Goal: Transaction & Acquisition: Purchase product/service

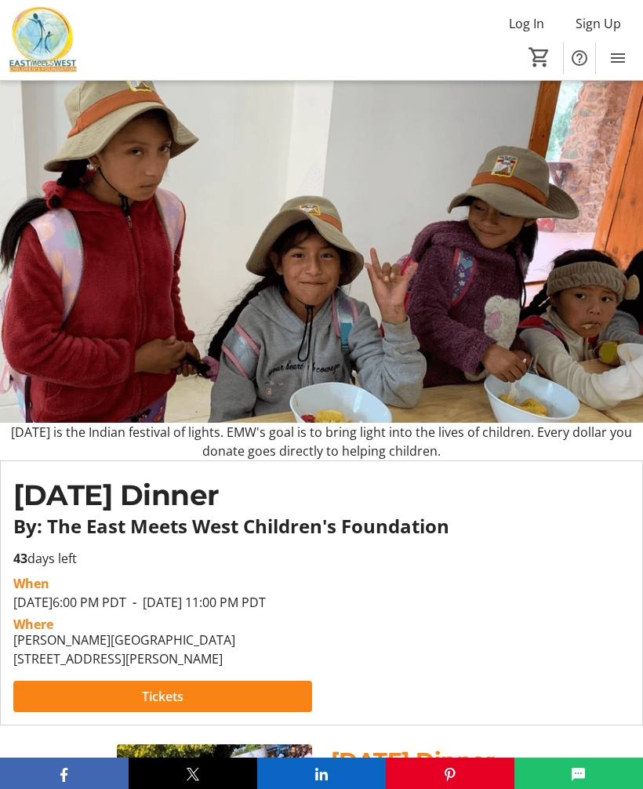
scroll to position [15, 0]
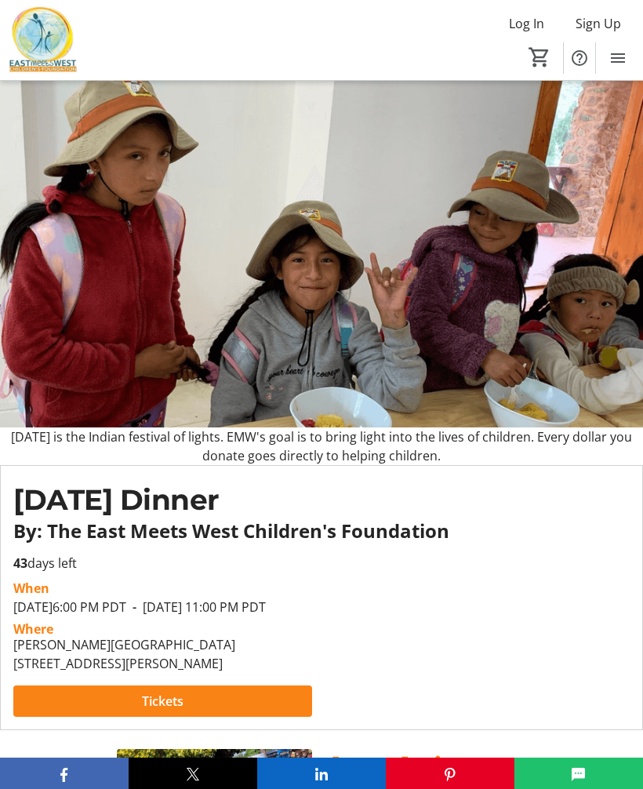
click at [231, 717] on span at bounding box center [162, 702] width 299 height 38
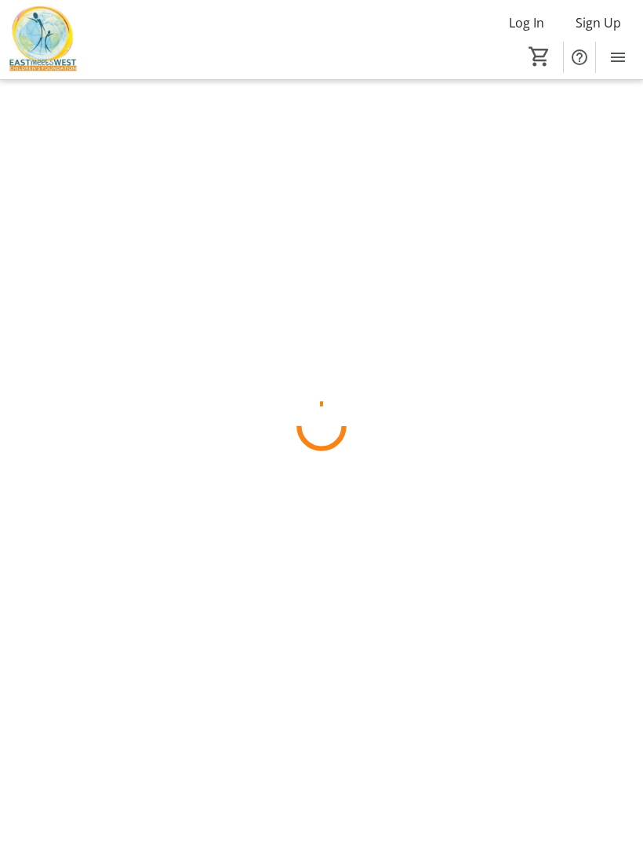
scroll to position [1, 0]
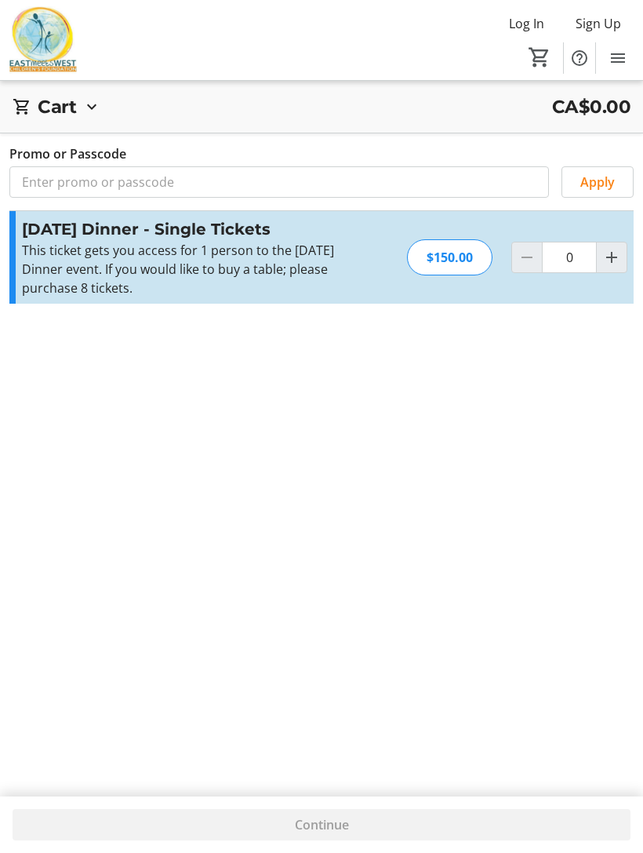
click at [613, 259] on mat-icon "Increment by one" at bounding box center [612, 257] width 19 height 19
click at [610, 262] on mat-icon "Increment by one" at bounding box center [612, 257] width 19 height 19
type input "2"
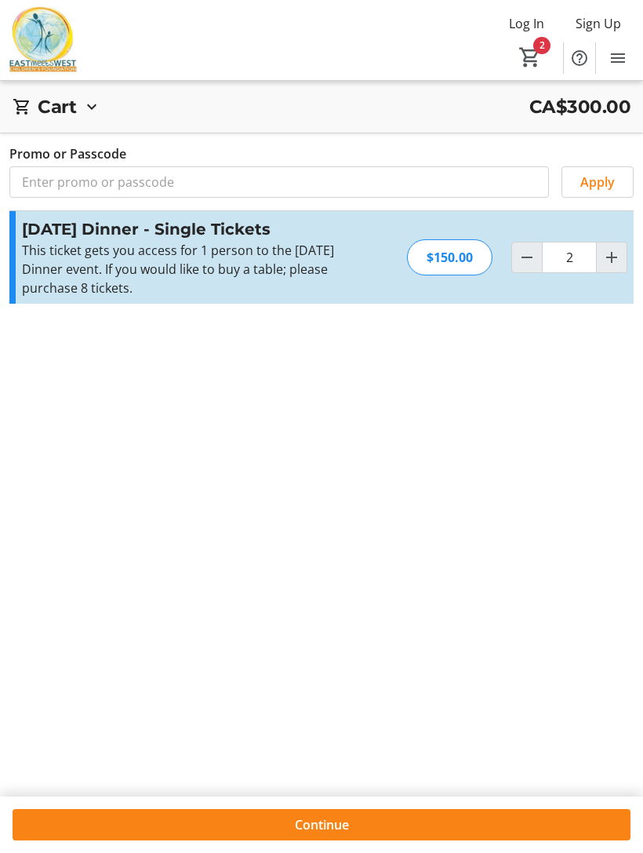
scroll to position [56, 0]
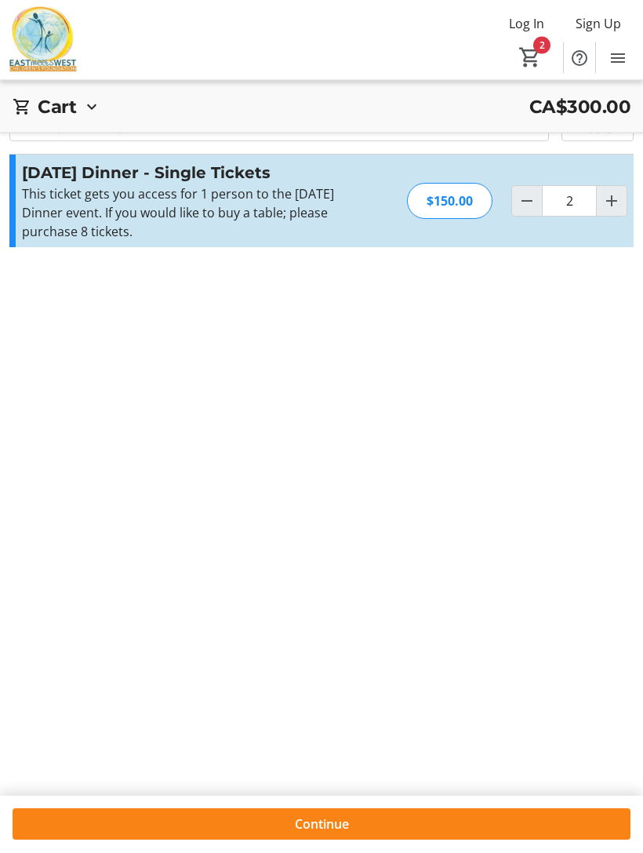
click at [338, 844] on span at bounding box center [322, 825] width 618 height 38
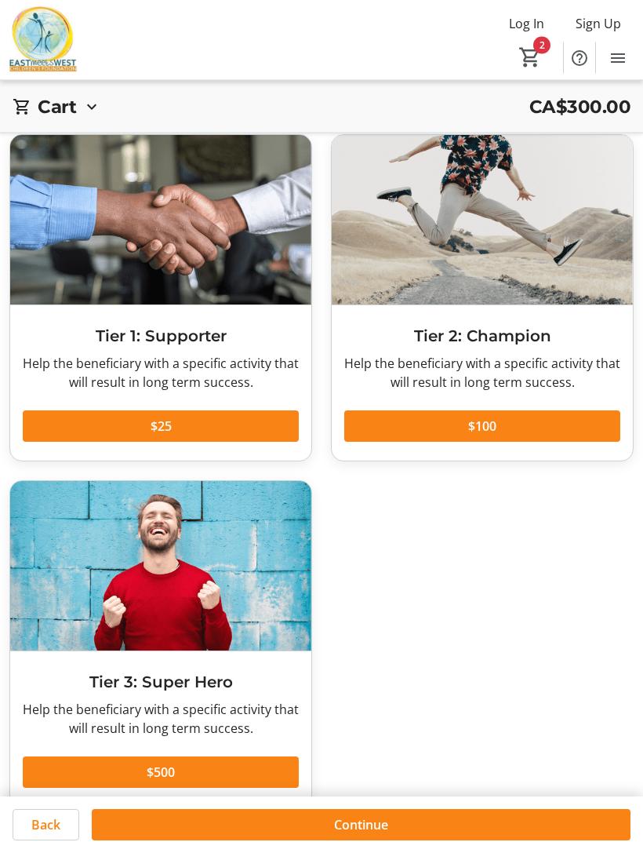
scroll to position [56, 0]
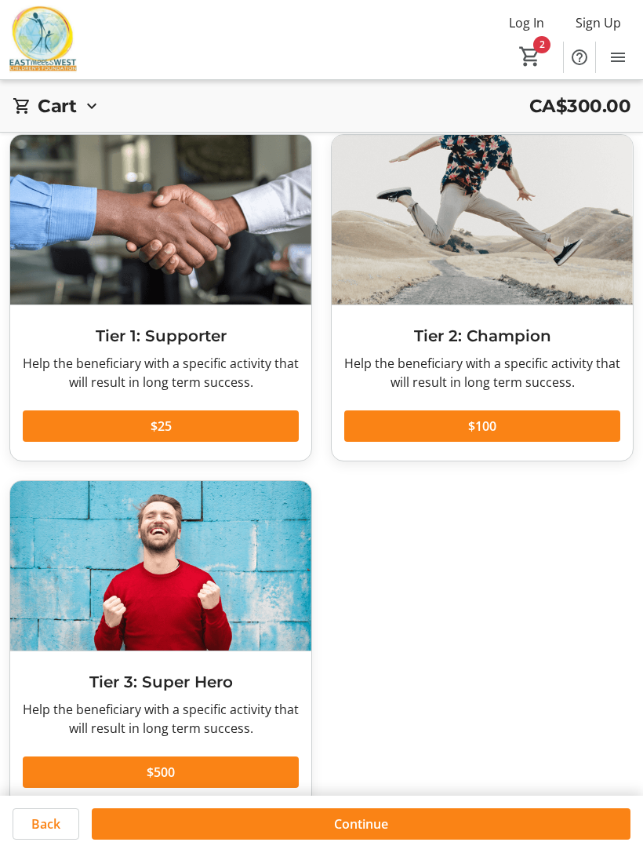
click at [370, 834] on span "Continue" at bounding box center [361, 824] width 54 height 19
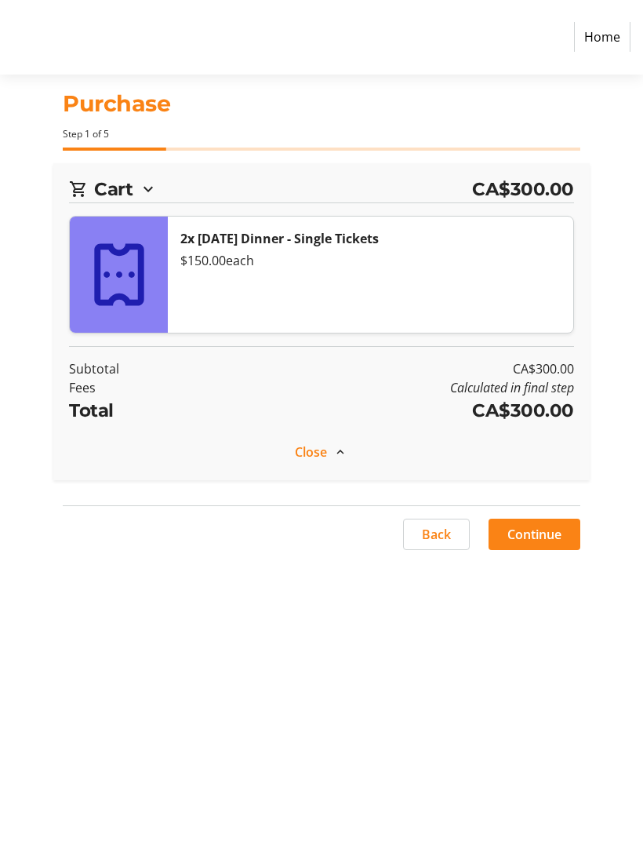
scroll to position [1, 0]
select select "CA"
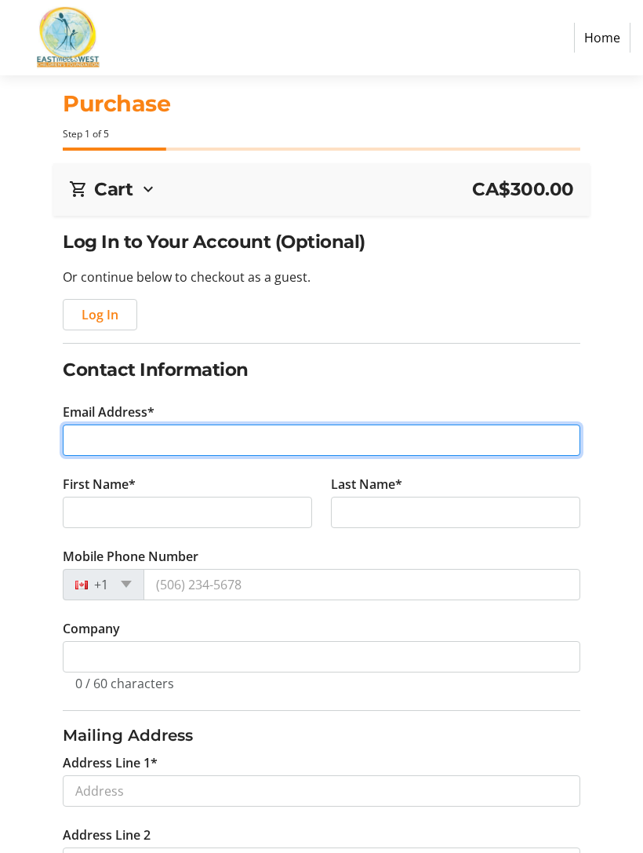
click at [288, 443] on input "Email Address*" at bounding box center [321, 440] width 517 height 31
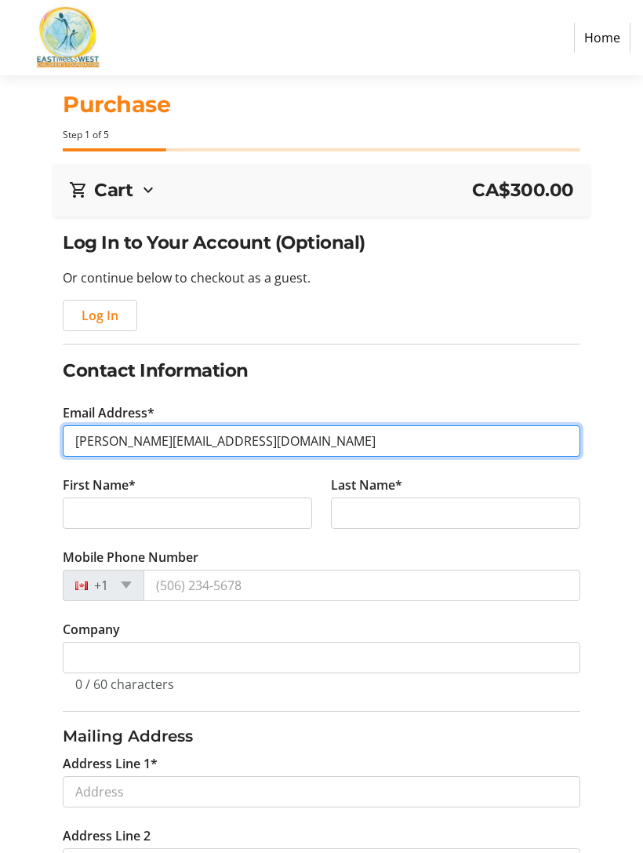
type input "[PERSON_NAME][EMAIL_ADDRESS][DOMAIN_NAME]"
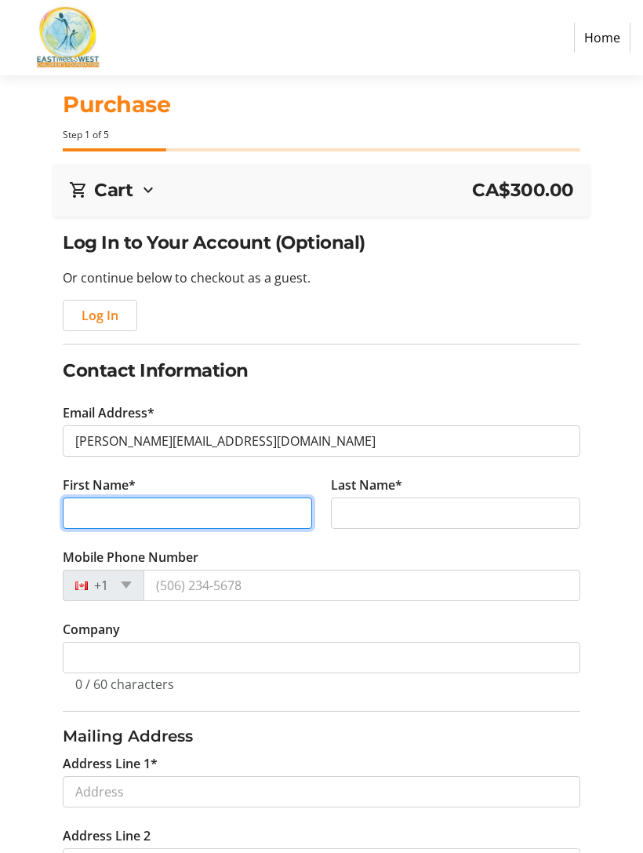
click at [256, 520] on input "First Name*" at bounding box center [188, 513] width 250 height 31
type input "[PERSON_NAME]"
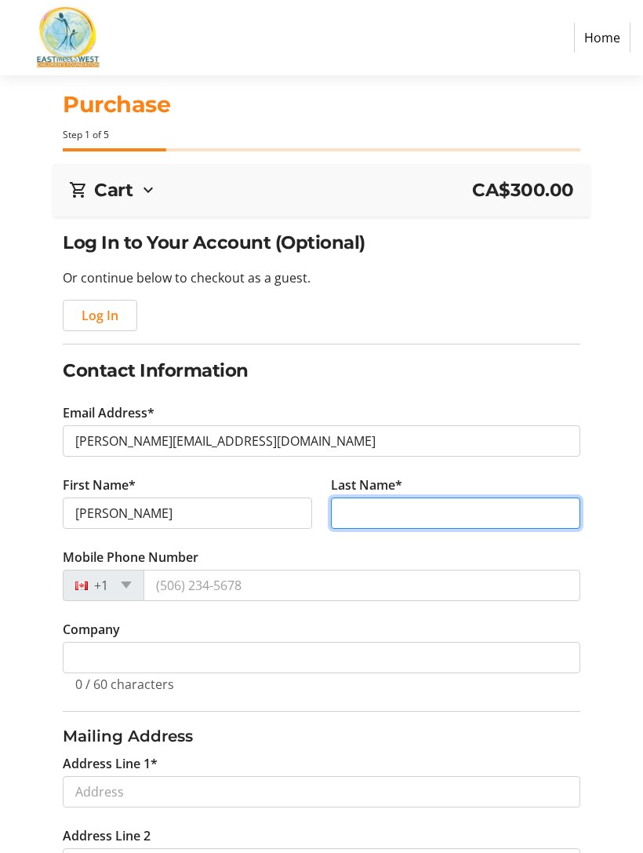
click at [386, 506] on input "Last Name*" at bounding box center [456, 513] width 250 height 31
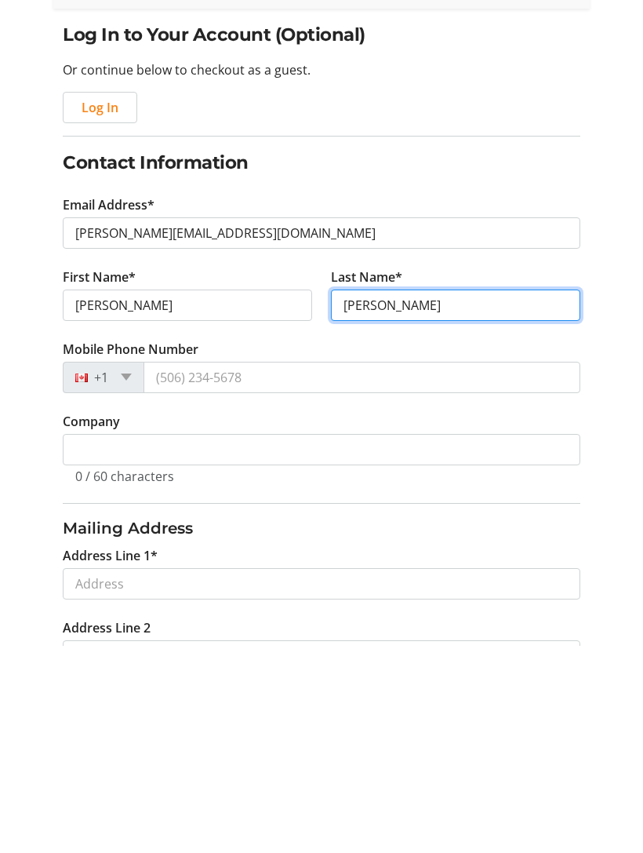
type input "[PERSON_NAME]"
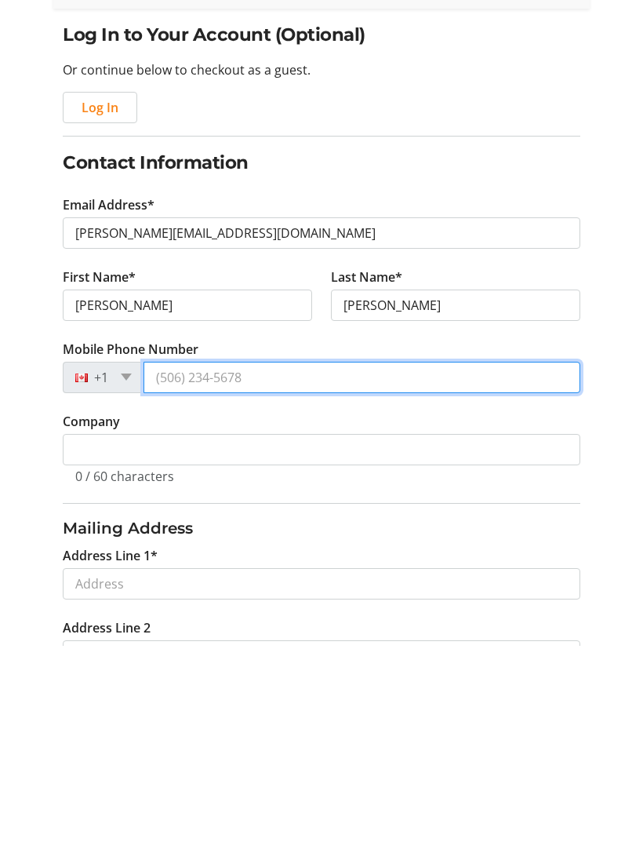
click at [312, 570] on input "Mobile Phone Number" at bounding box center [362, 585] width 436 height 31
type input "[PHONE_NUMBER]"
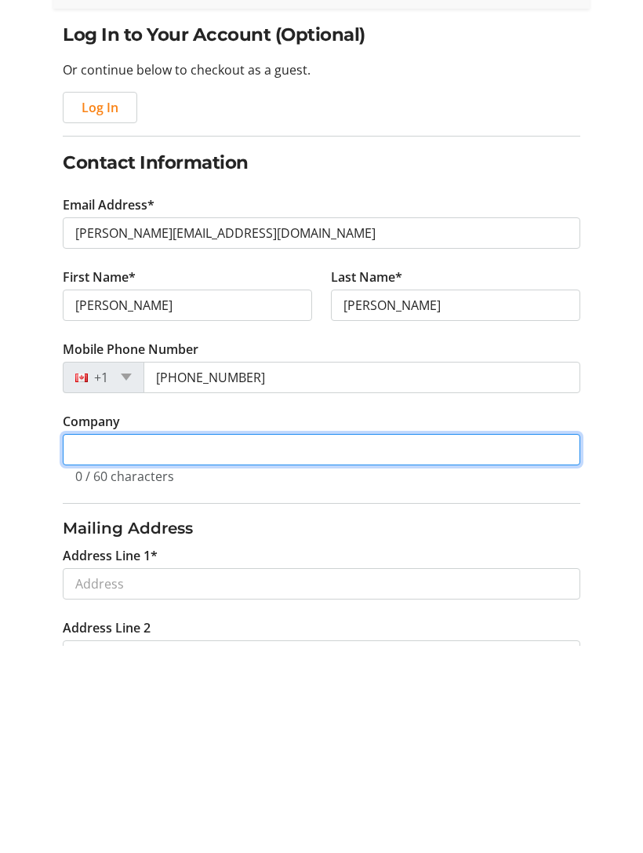
click at [242, 642] on input "Company" at bounding box center [321, 657] width 517 height 31
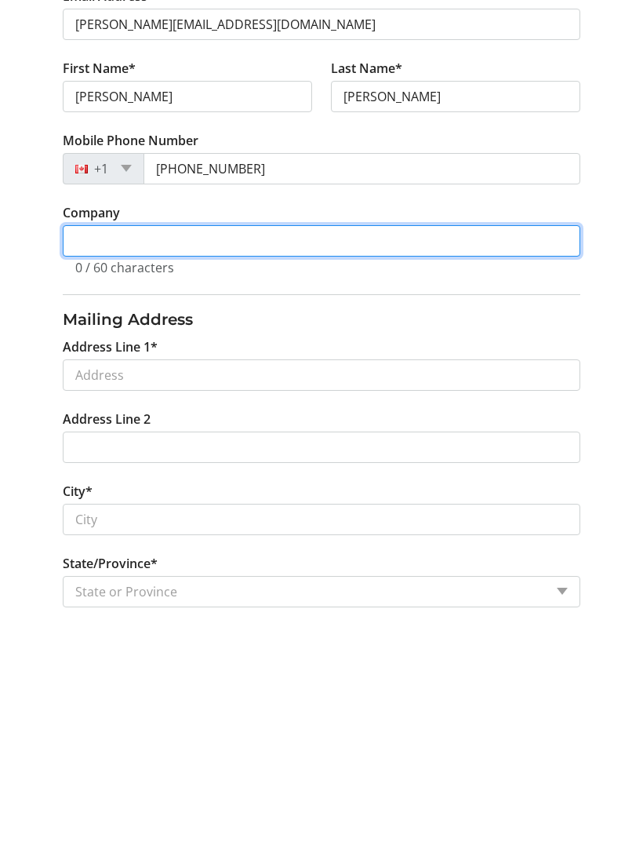
scroll to position [187, 0]
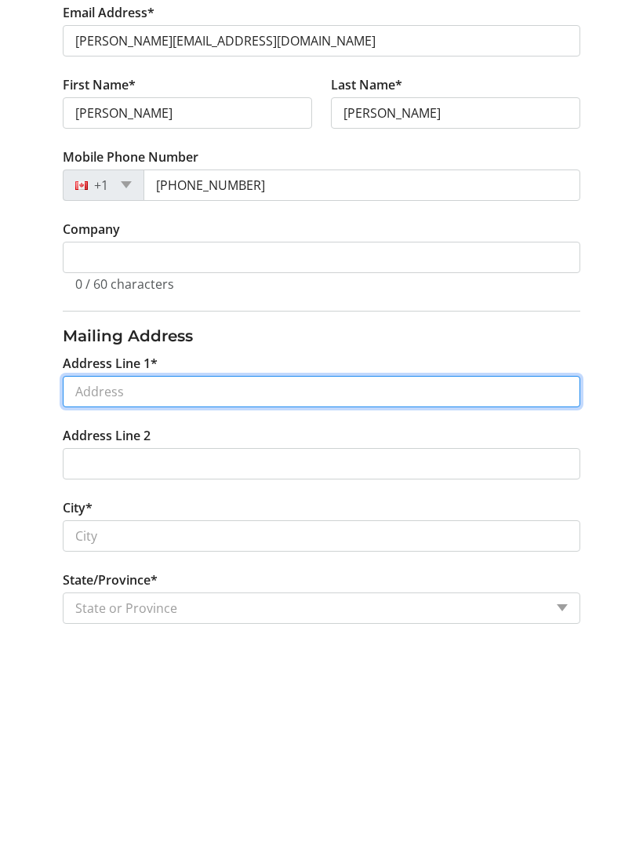
click at [243, 589] on input "Address Line 1*" at bounding box center [321, 604] width 517 height 31
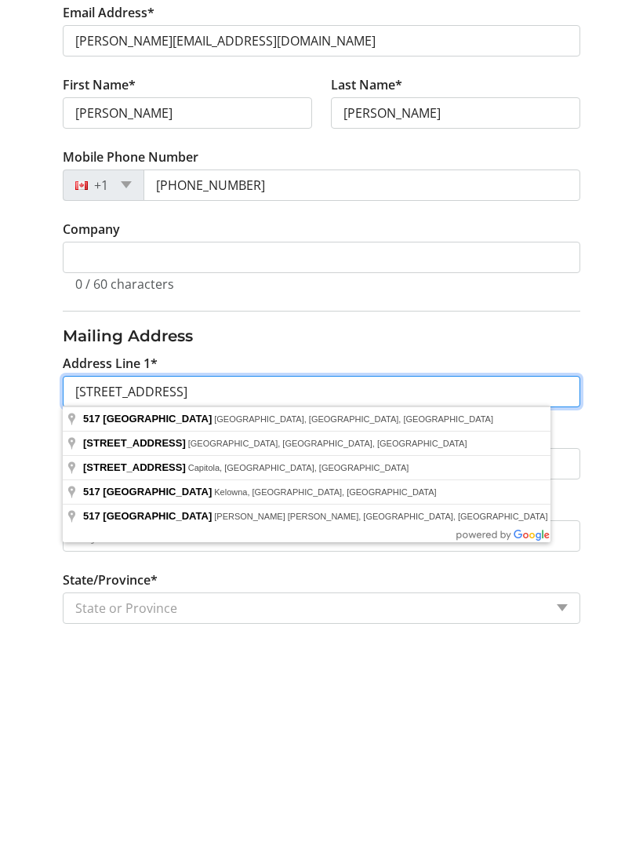
type input "[STREET_ADDRESS]"
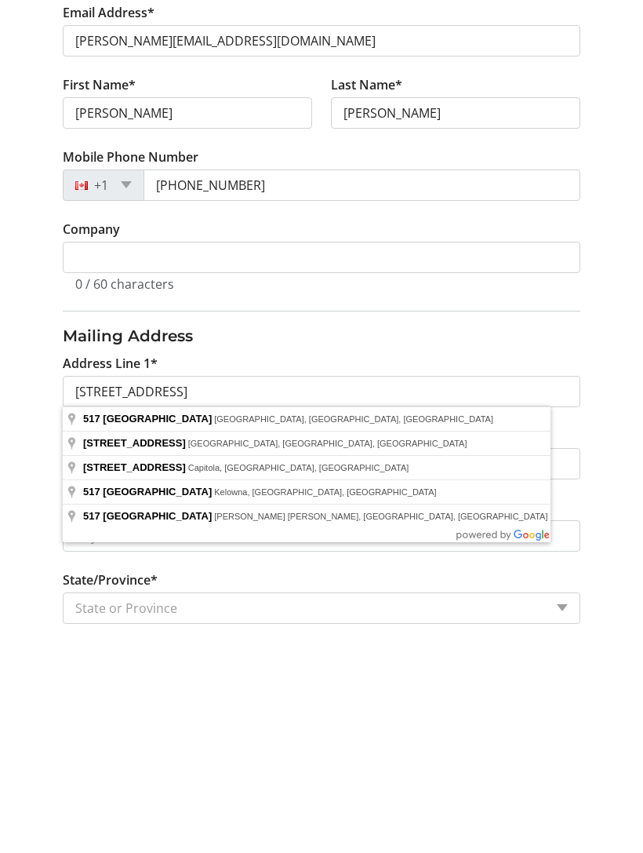
click at [379, 640] on tr-form-field "Address Line 2" at bounding box center [321, 676] width 536 height 72
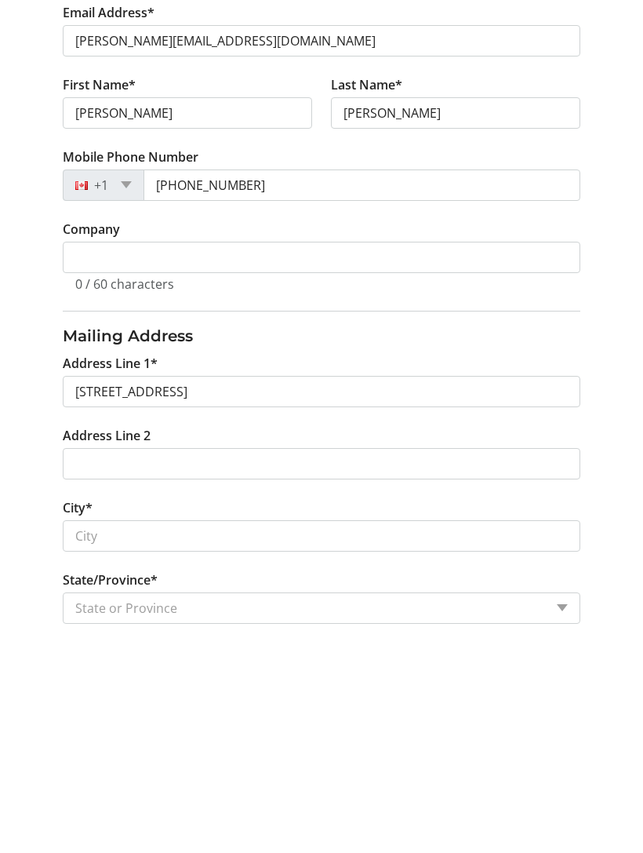
scroll to position [390, 0]
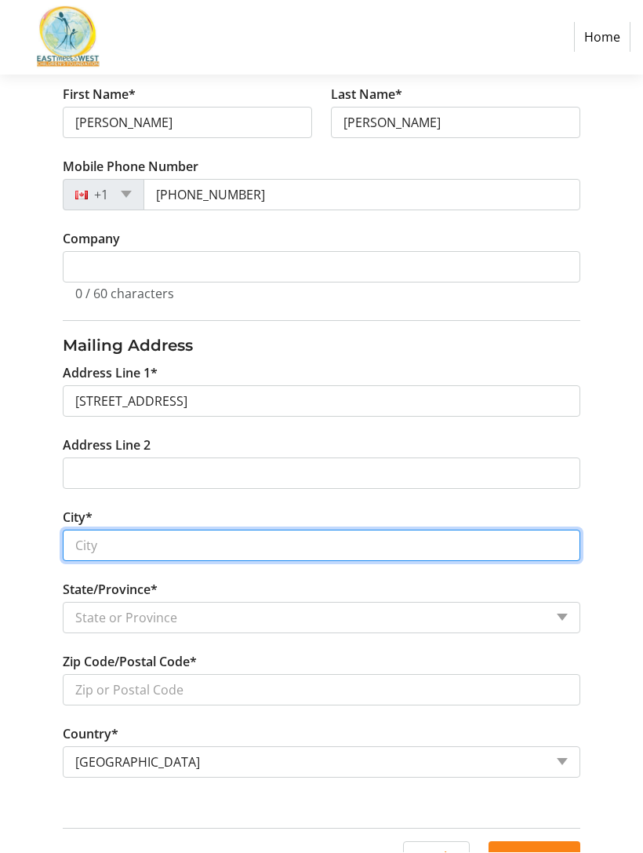
click at [286, 549] on input "City*" at bounding box center [321, 545] width 517 height 31
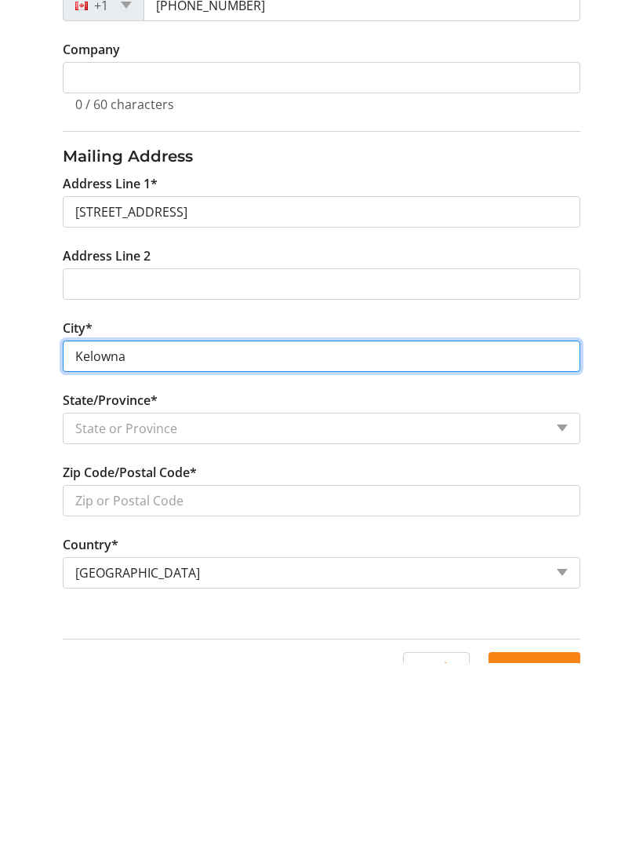
type input "Kelowna"
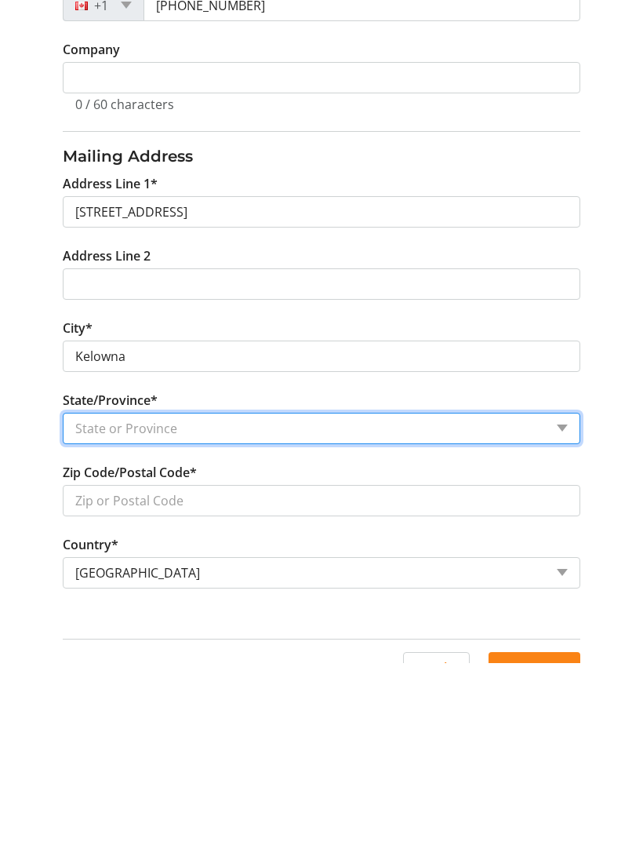
click at [316, 603] on select "State or Province State or Province [GEOGRAPHIC_DATA] [GEOGRAPHIC_DATA] [GEOGRA…" at bounding box center [321, 618] width 517 height 31
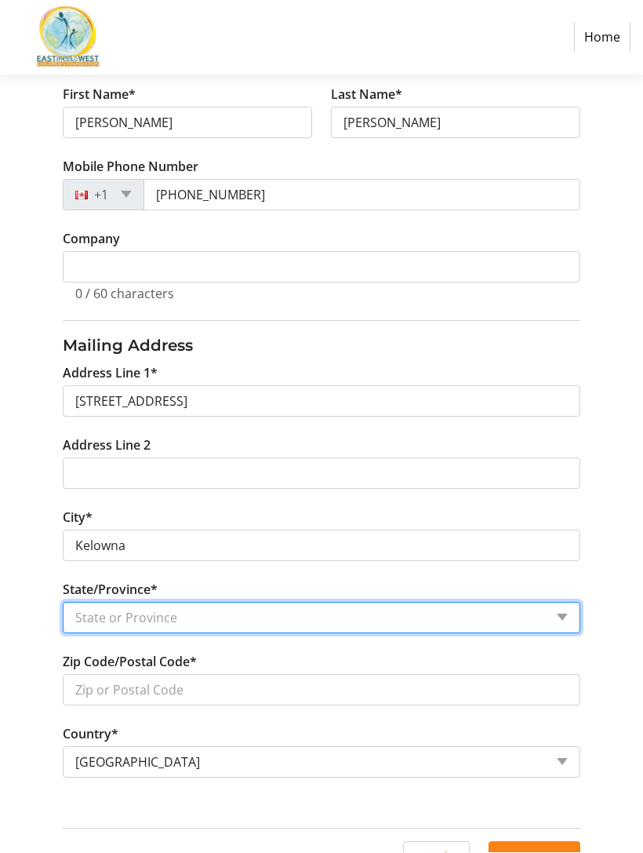
select select "BC"
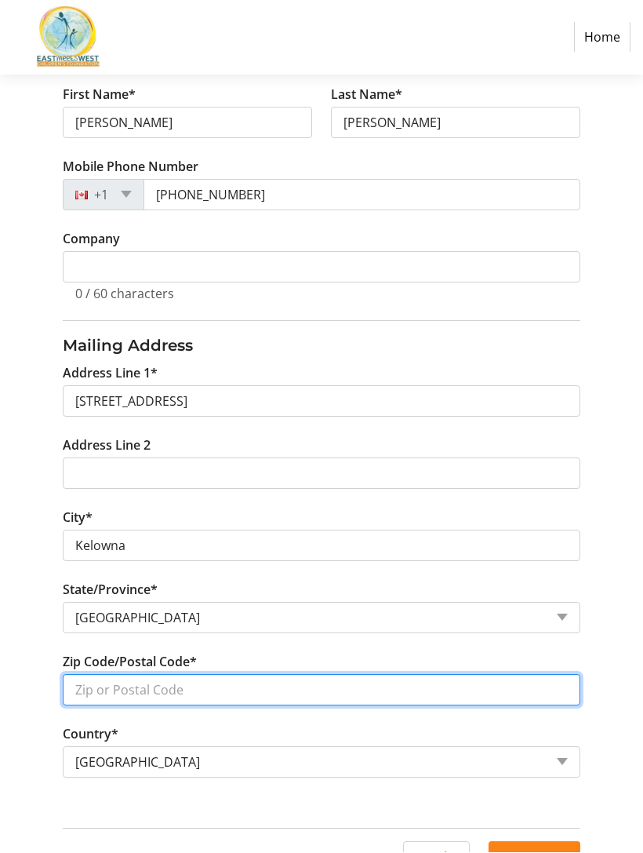
click at [232, 686] on input "Zip Code/Postal Code*" at bounding box center [321, 690] width 517 height 31
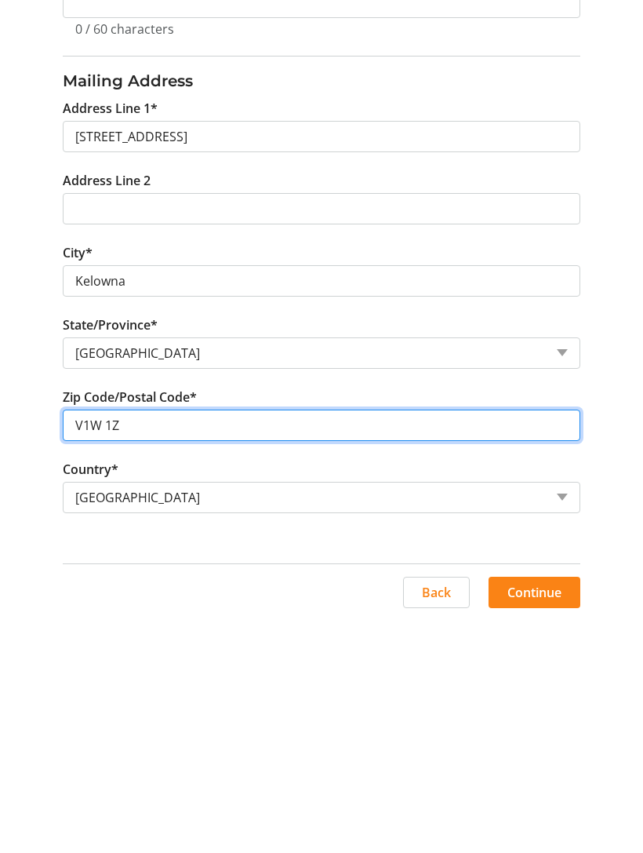
scroll to position [421, 0]
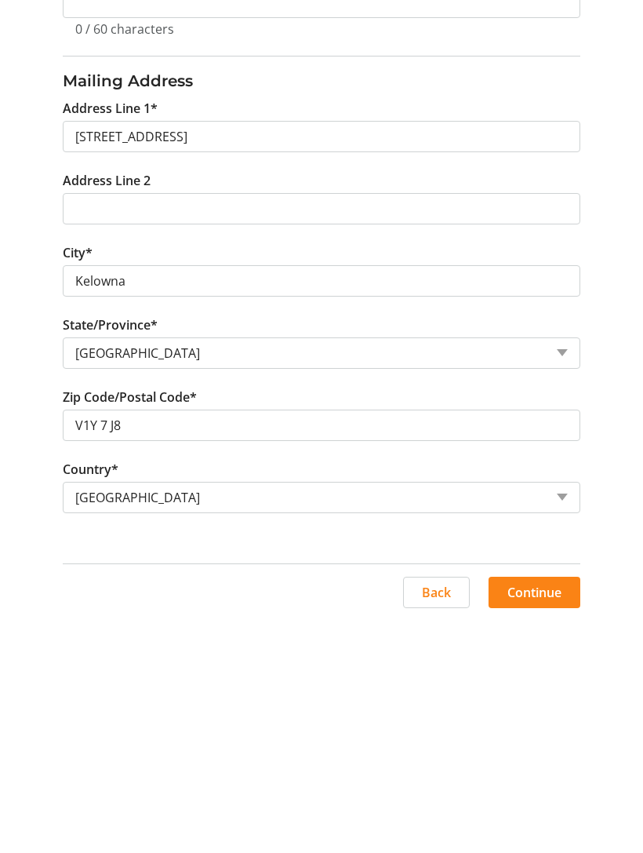
click at [537, 784] on div "Back Continue" at bounding box center [321, 819] width 536 height 70
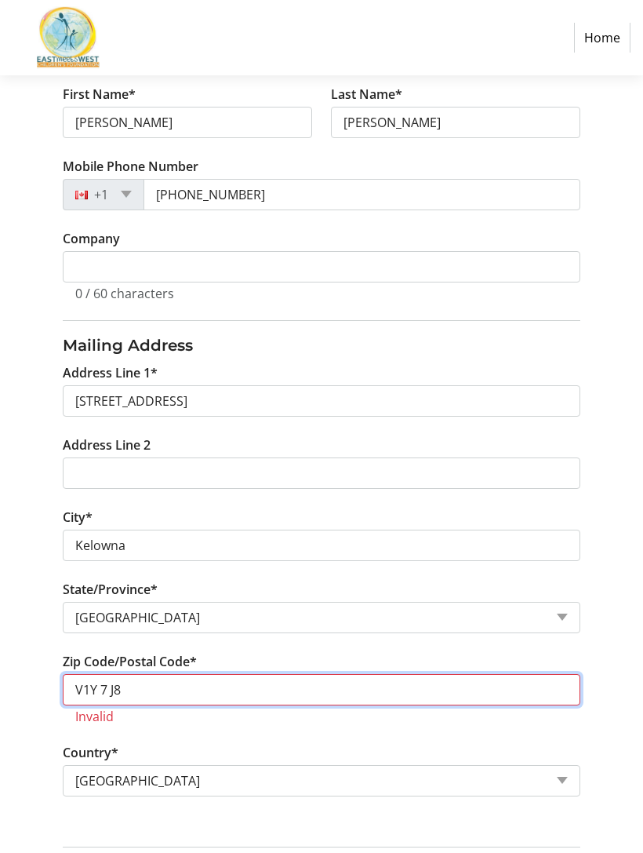
click at [150, 695] on input "V1Y 7 J8" at bounding box center [321, 689] width 517 height 31
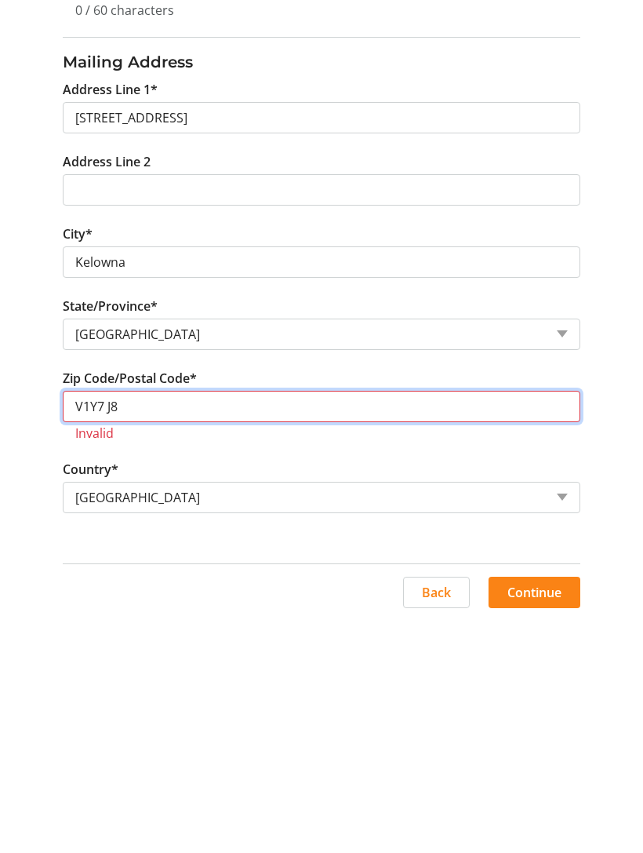
scroll to position [440, 0]
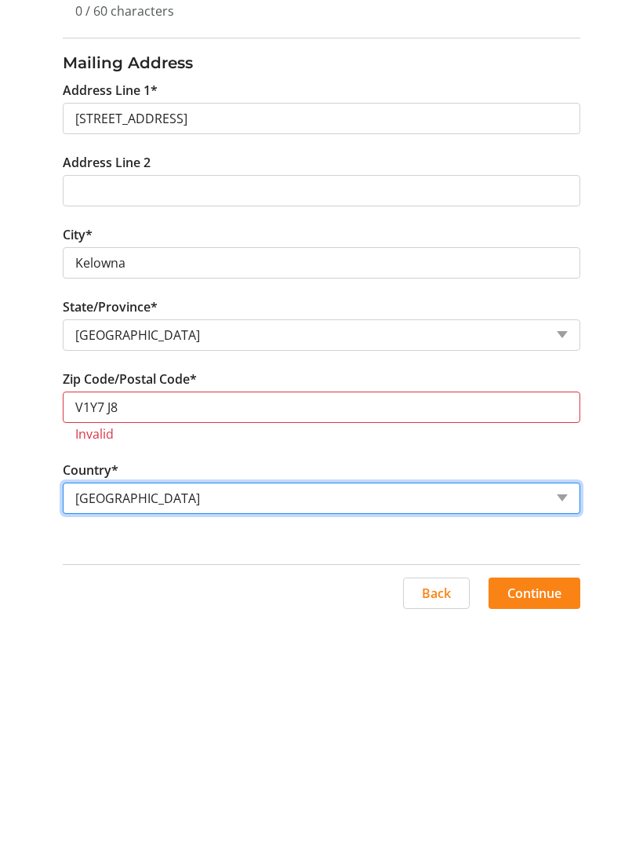
click at [335, 716] on select "Country Country [GEOGRAPHIC_DATA] [GEOGRAPHIC_DATA] [GEOGRAPHIC_DATA] [GEOGRAPH…" at bounding box center [321, 731] width 517 height 31
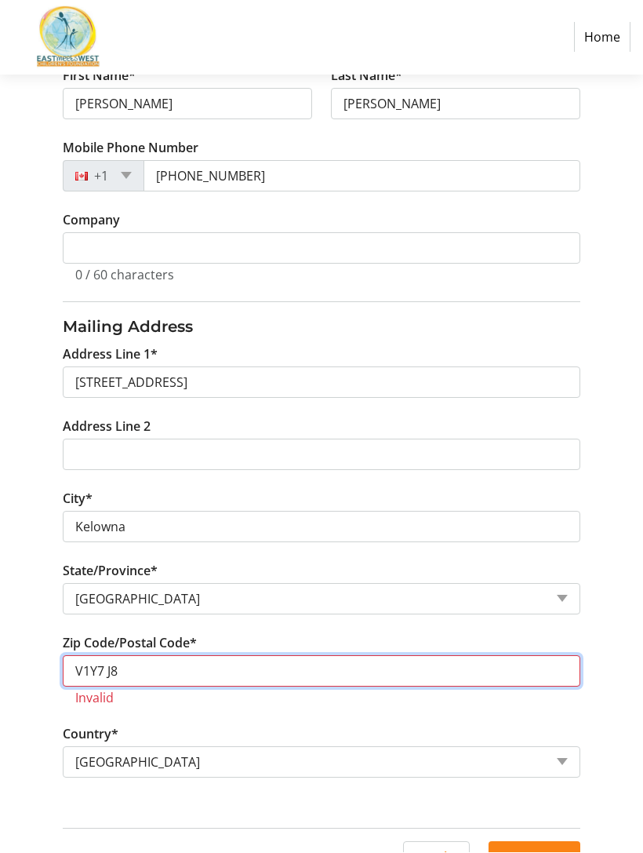
click at [498, 659] on input "V1Y7 J8" at bounding box center [321, 671] width 517 height 31
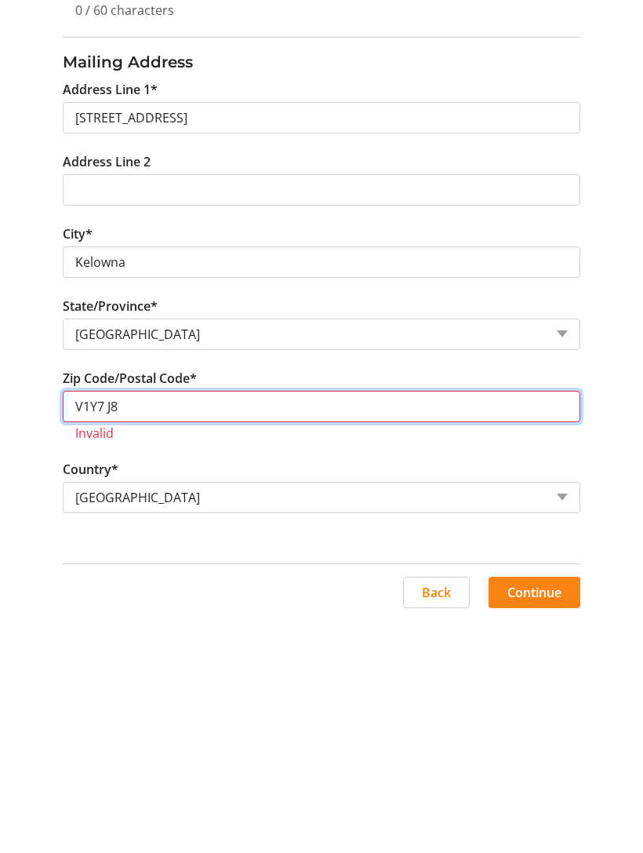
click at [243, 624] on input "V1Y7 J8" at bounding box center [321, 639] width 517 height 31
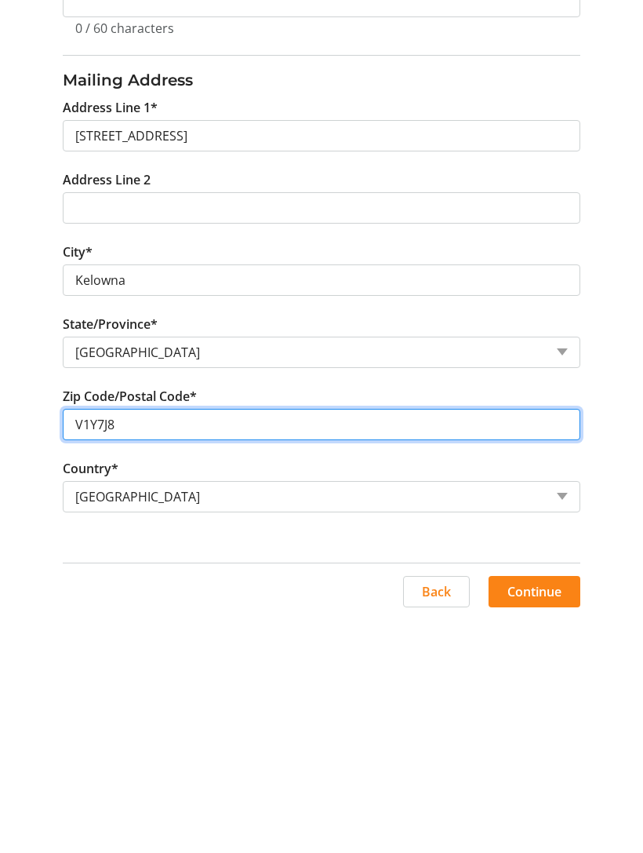
scroll to position [421, 0]
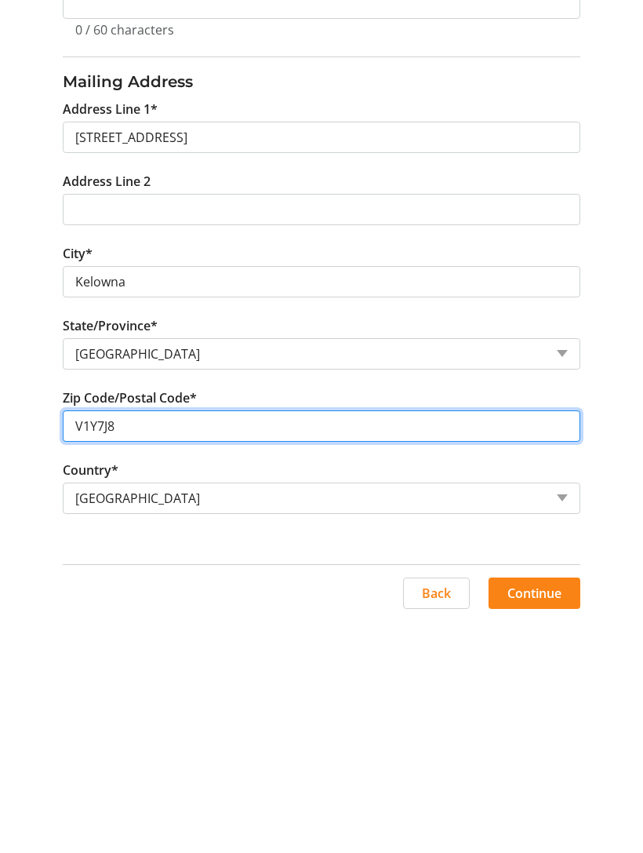
type input "V1Y7J8"
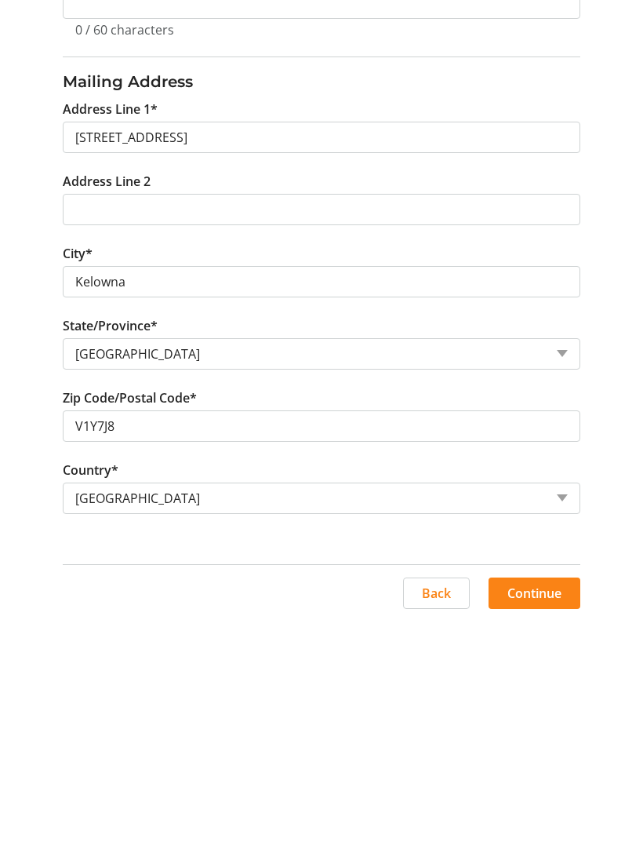
click at [531, 807] on span at bounding box center [535, 826] width 92 height 38
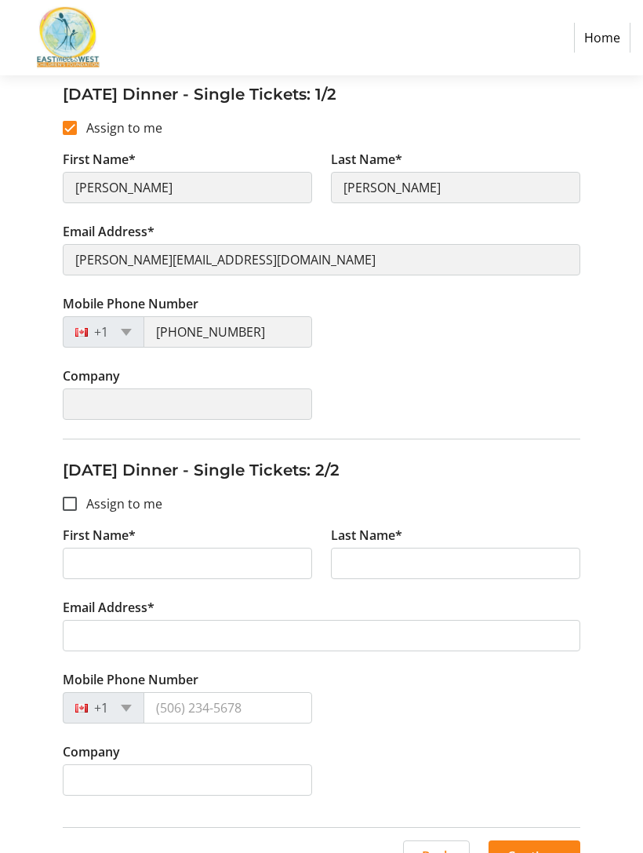
scroll to position [299, 0]
click at [67, 502] on input "Assign to me" at bounding box center [70, 505] width 14 height 14
checkbox input "true"
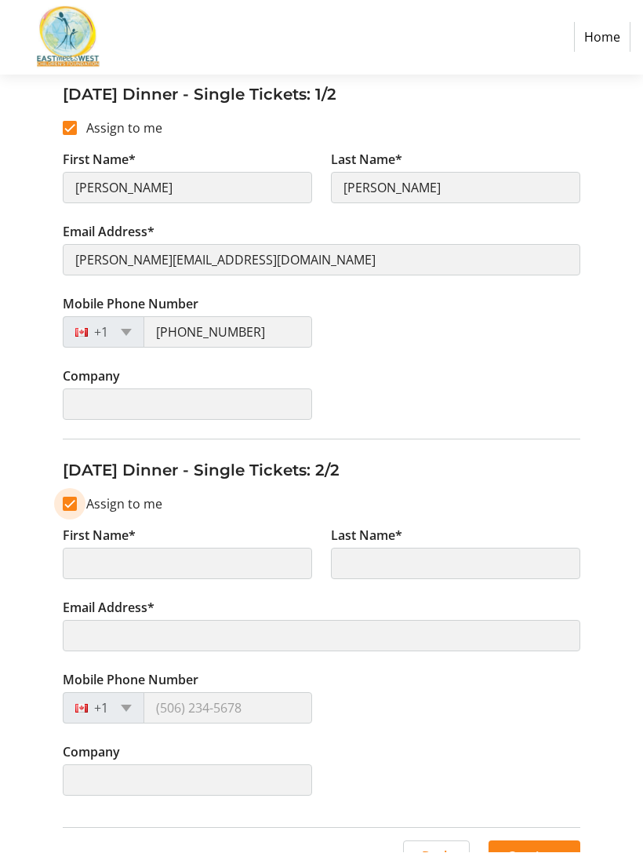
type input "[PERSON_NAME]"
type input "[PERSON_NAME][EMAIL_ADDRESS][DOMAIN_NAME]"
type input "[PHONE_NUMBER]"
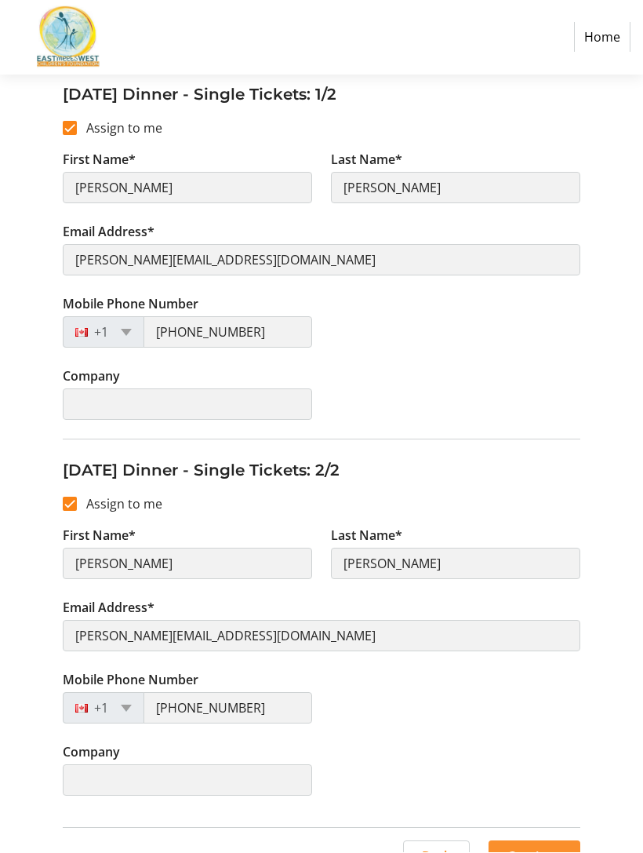
click at [527, 852] on span "Continue" at bounding box center [535, 856] width 54 height 19
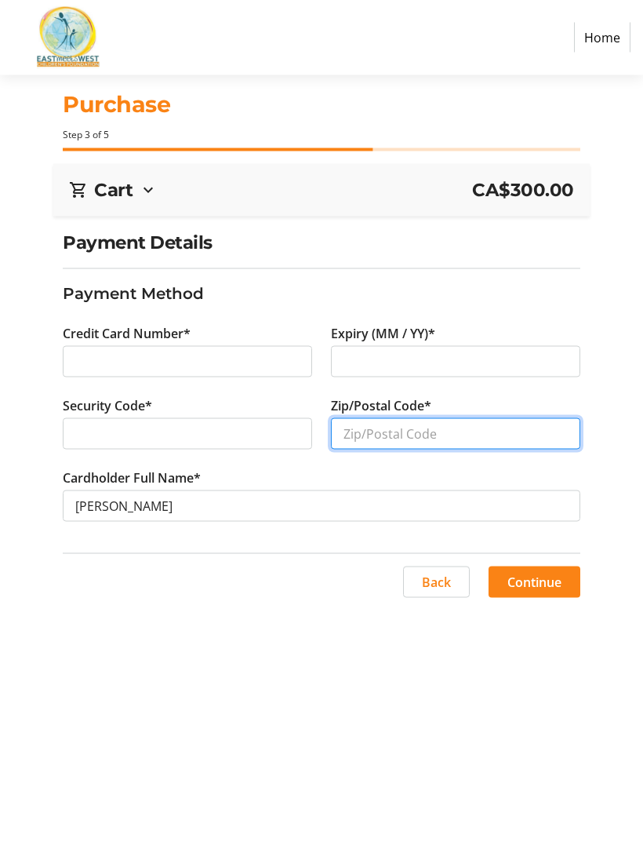
click at [384, 436] on input "Zip/Postal Code*" at bounding box center [456, 433] width 250 height 31
type input "V1Y7J8"
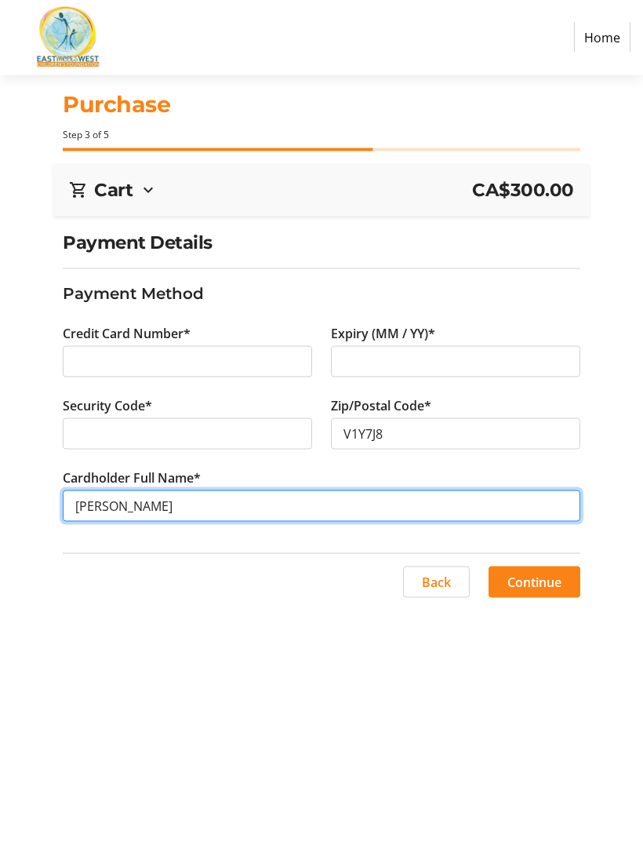
click at [253, 502] on input "[PERSON_NAME]" at bounding box center [321, 505] width 517 height 31
click at [104, 505] on input "[PERSON_NAME]" at bounding box center [321, 505] width 517 height 31
type input "[PERSON_NAME]"
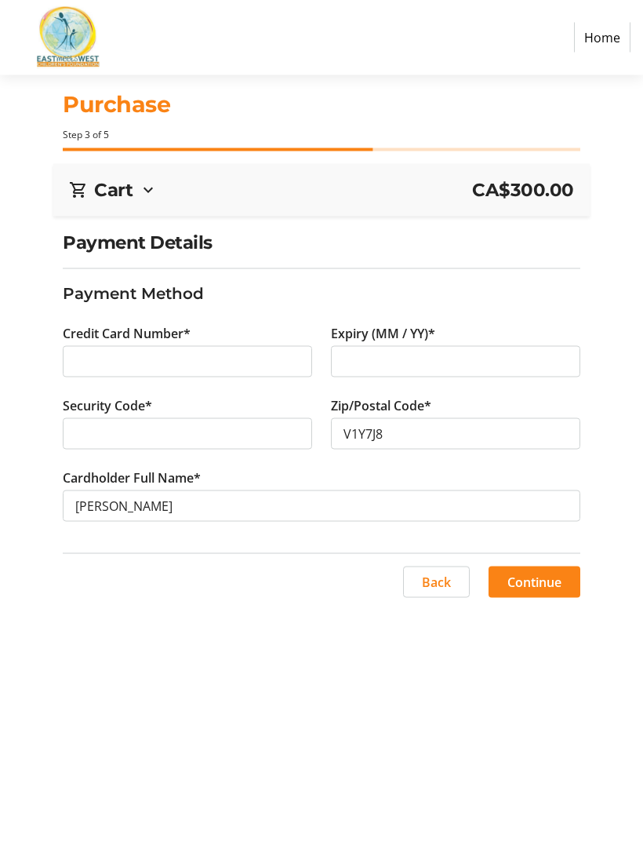
click at [530, 581] on span "Continue" at bounding box center [535, 582] width 54 height 19
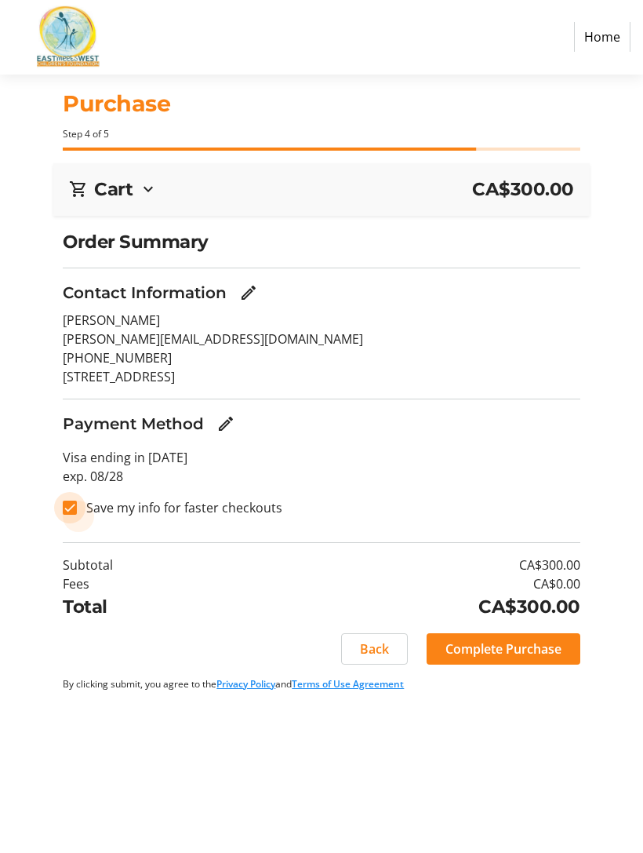
click at [69, 506] on input "Save my info for faster checkouts" at bounding box center [70, 508] width 14 height 14
checkbox input "false"
click at [498, 646] on span "Complete Purchase" at bounding box center [504, 649] width 116 height 19
